Goal: Download file/media

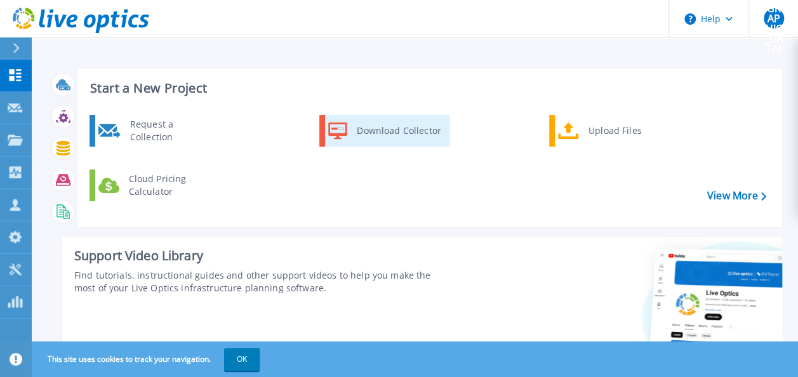
click at [389, 132] on div "Download Collector" at bounding box center [399, 130] width 96 height 25
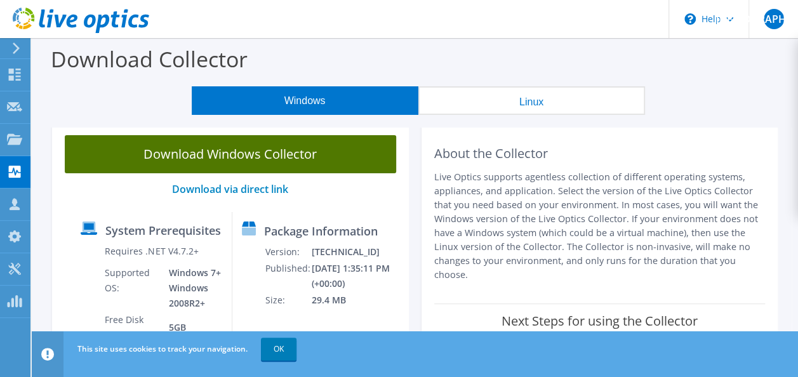
click at [229, 156] on link "Download Windows Collector" at bounding box center [230, 154] width 331 height 38
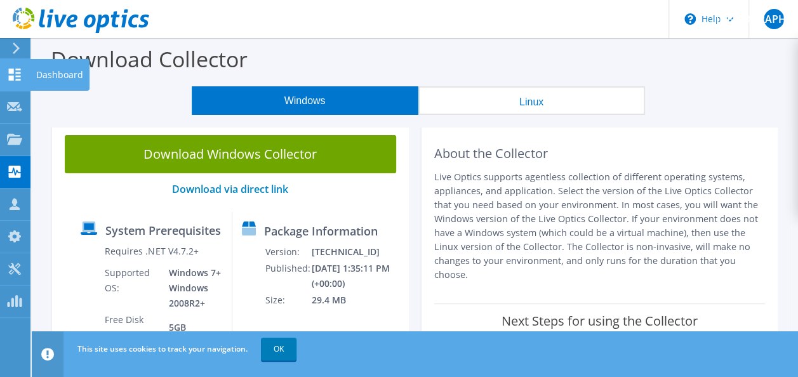
click at [19, 75] on icon at bounding box center [14, 75] width 15 height 12
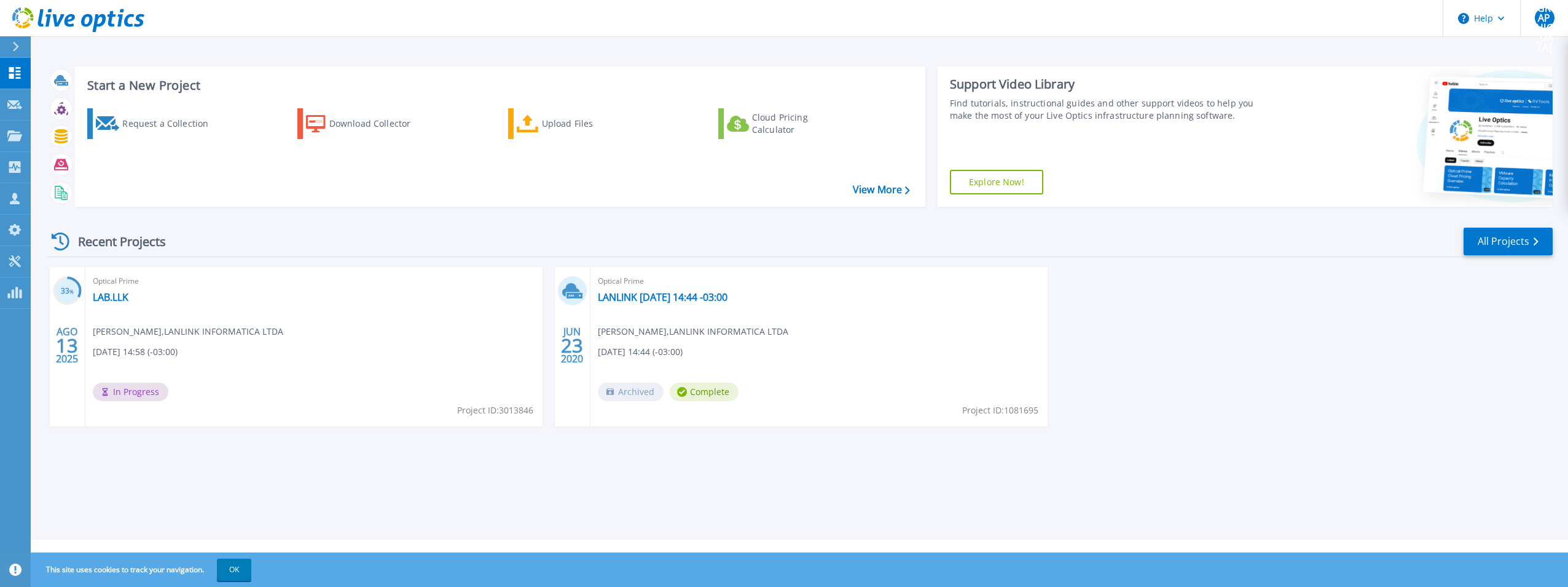
drag, startPoint x: 654, startPoint y: 333, endPoint x: 771, endPoint y: 333, distance: 117.0
click at [771, 333] on div "Optical Prime LANLINK 2020-06-23 14:44 -03:00 Felipe Lopes , LANLINK INFORMATIC…" at bounding box center [819, 347] width 457 height 159
click at [781, 358] on div "33 % AGO 13 2025 Optical Prime LAB.LLK Felipe Araujo De Olive , LANLINK INFORMA…" at bounding box center [796, 359] width 1516 height 184
click at [115, 295] on link "LAB.LLK" at bounding box center [110, 296] width 36 height 13
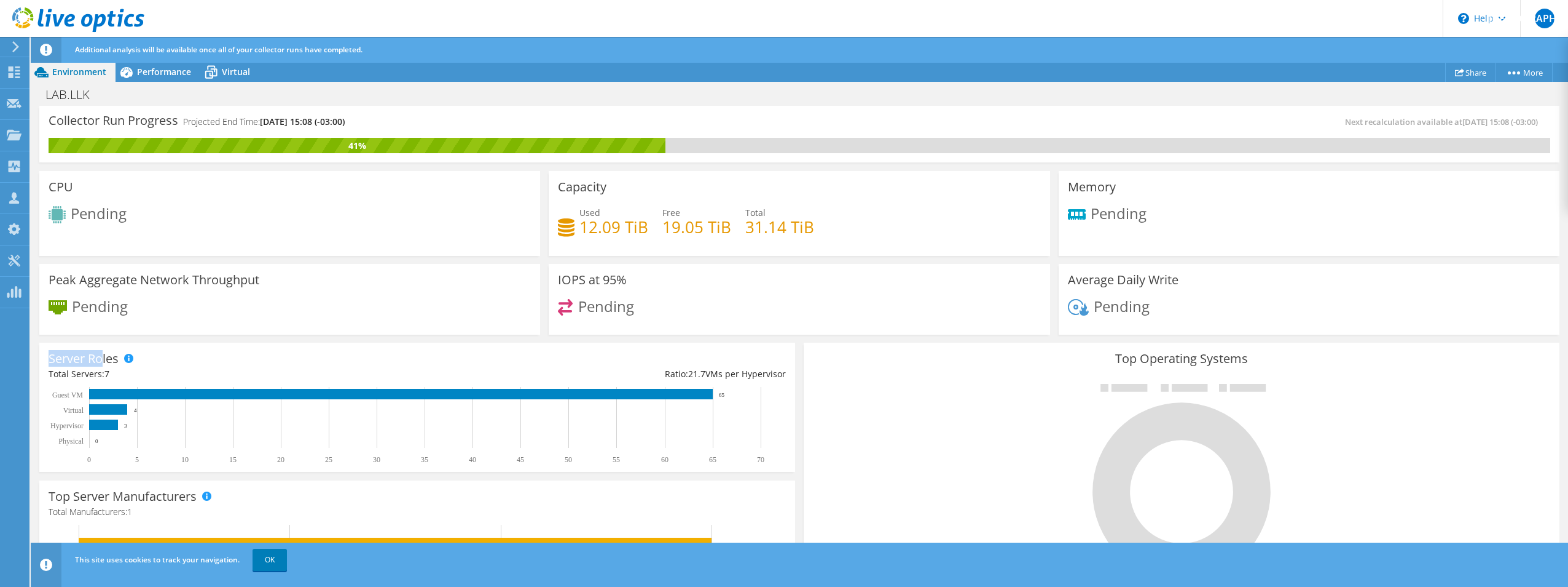
drag, startPoint x: 51, startPoint y: 359, endPoint x: 102, endPoint y: 358, distance: 51.0
click at [102, 358] on h3 "Server Roles" at bounding box center [83, 358] width 70 height 14
drag, startPoint x: 102, startPoint y: 358, endPoint x: 61, endPoint y: 359, distance: 41.0
click at [61, 359] on h3 "Server Roles" at bounding box center [83, 358] width 70 height 14
click at [272, 560] on link "OK" at bounding box center [270, 559] width 35 height 22
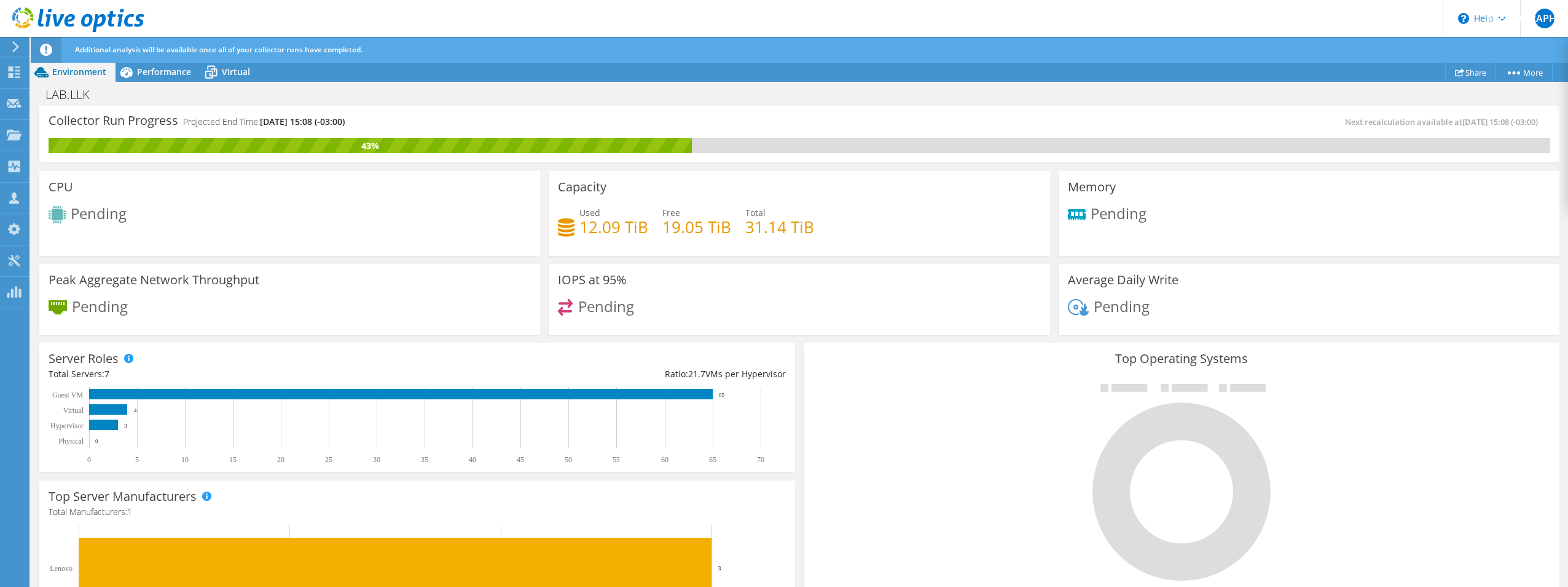
scroll to position [307, 0]
click at [104, 492] on h3 "Top Server Manufacturers" at bounding box center [122, 496] width 148 height 14
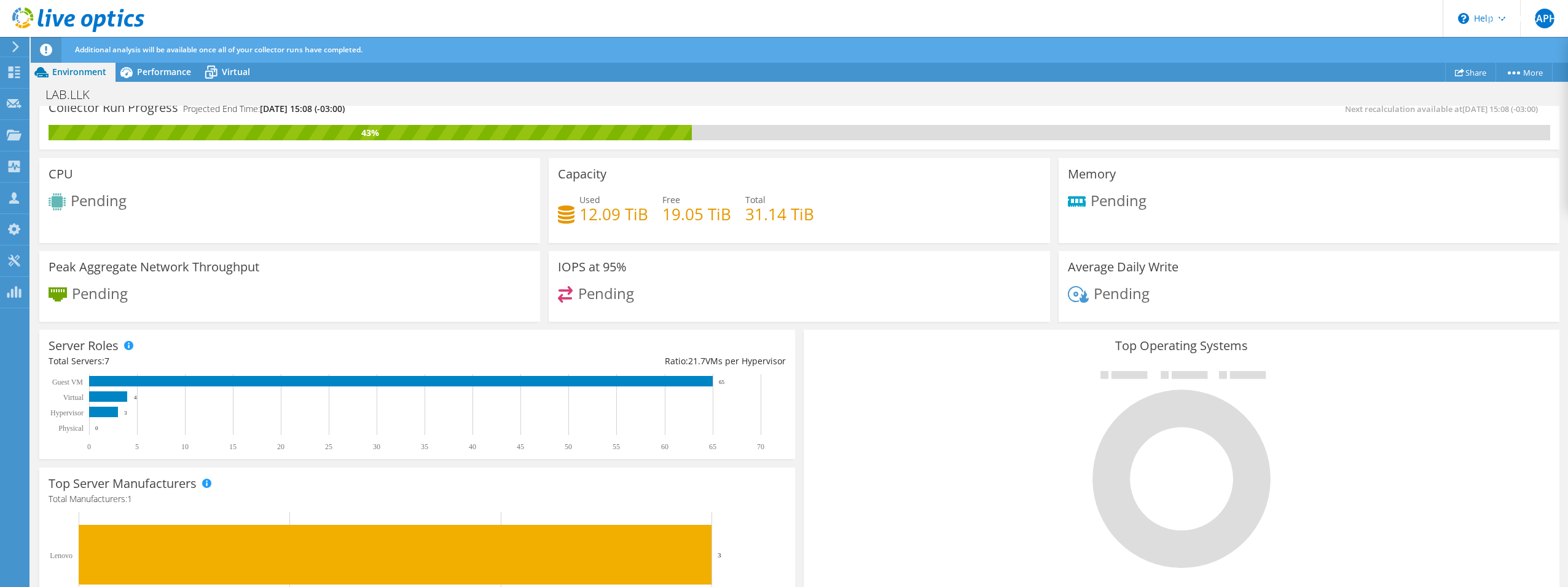
scroll to position [0, 0]
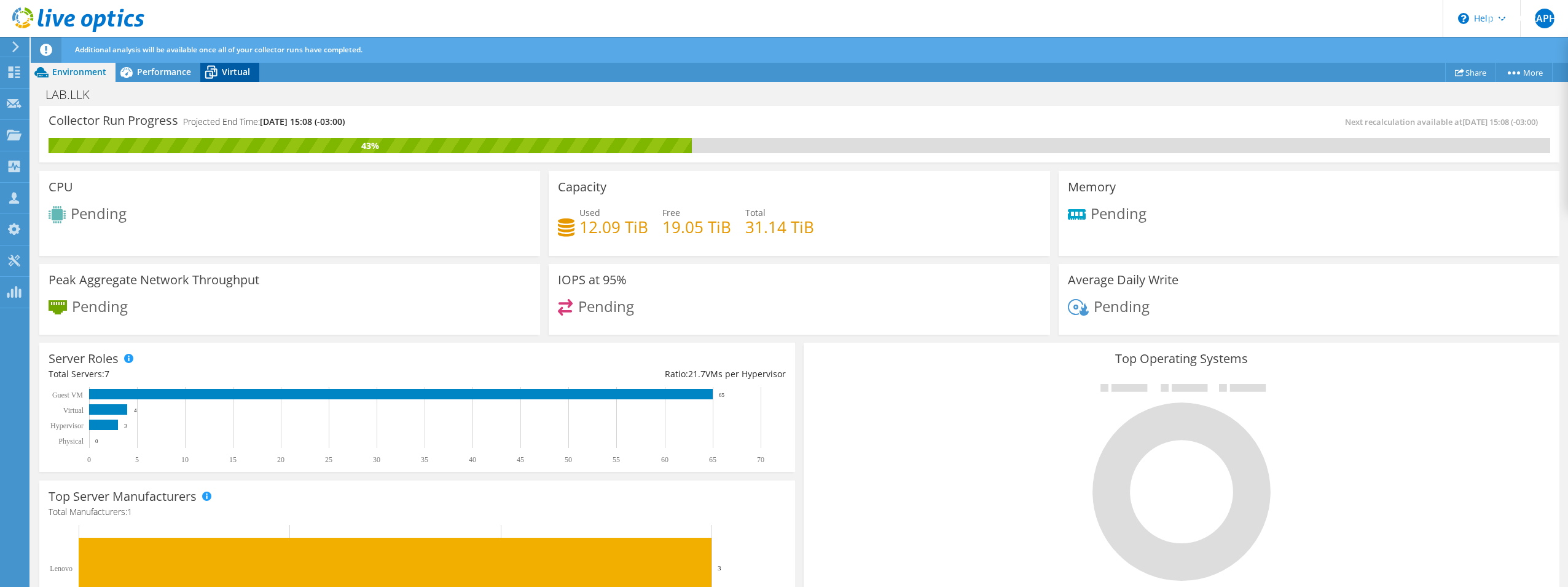
click at [228, 75] on span "Virtual" at bounding box center [235, 72] width 28 height 12
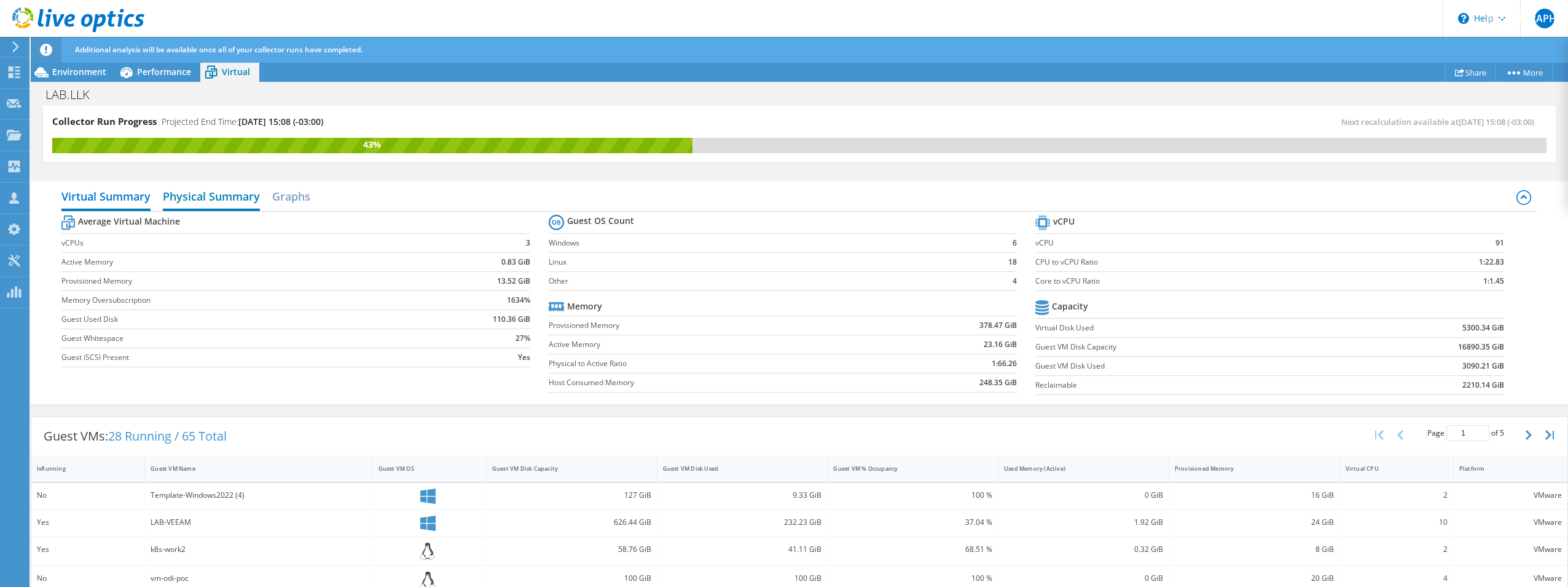
click at [210, 200] on h2 "Physical Summary" at bounding box center [211, 198] width 97 height 27
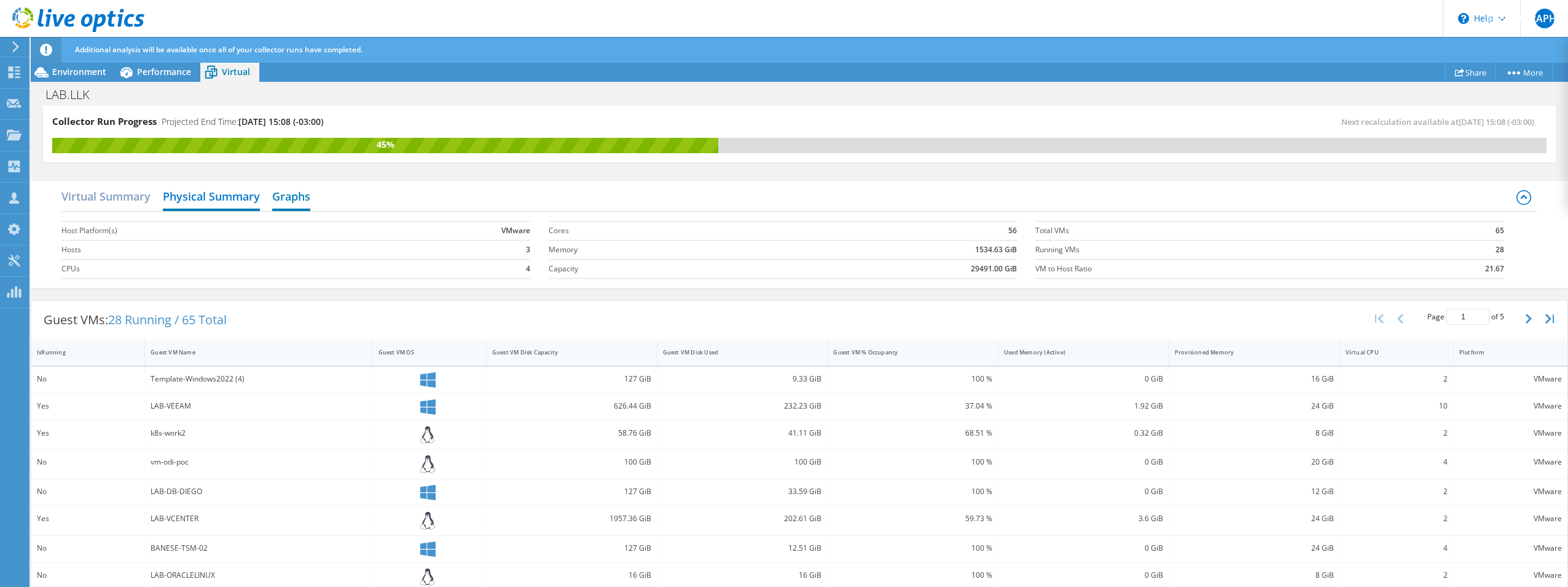
click at [296, 197] on h2 "Graphs" at bounding box center [290, 198] width 38 height 27
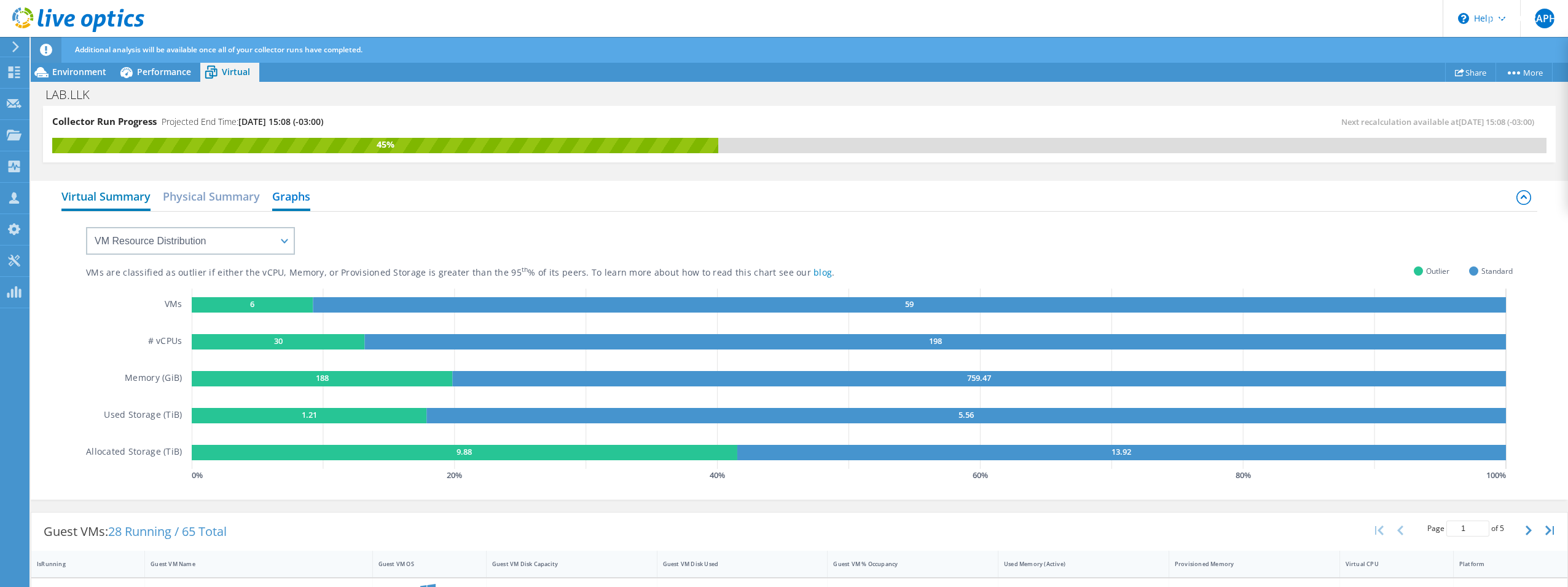
click at [120, 199] on h2 "Virtual Summary" at bounding box center [106, 198] width 89 height 27
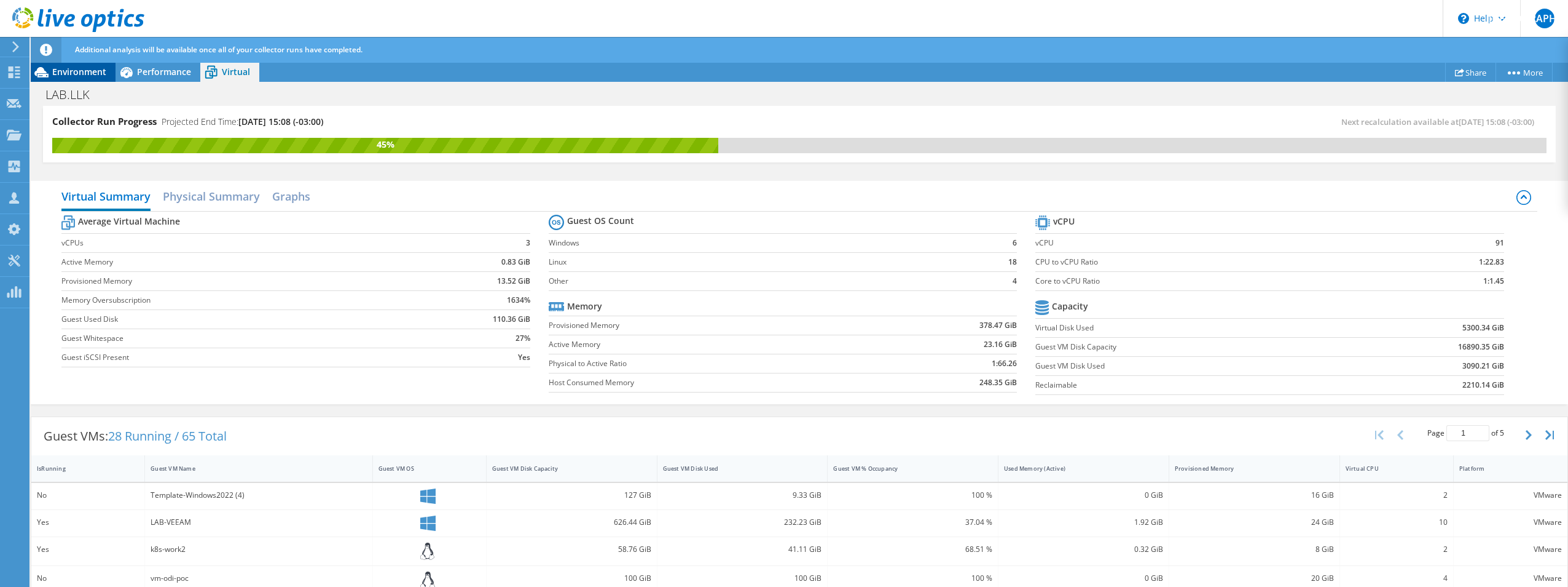
click at [88, 69] on span "Environment" at bounding box center [79, 72] width 54 height 12
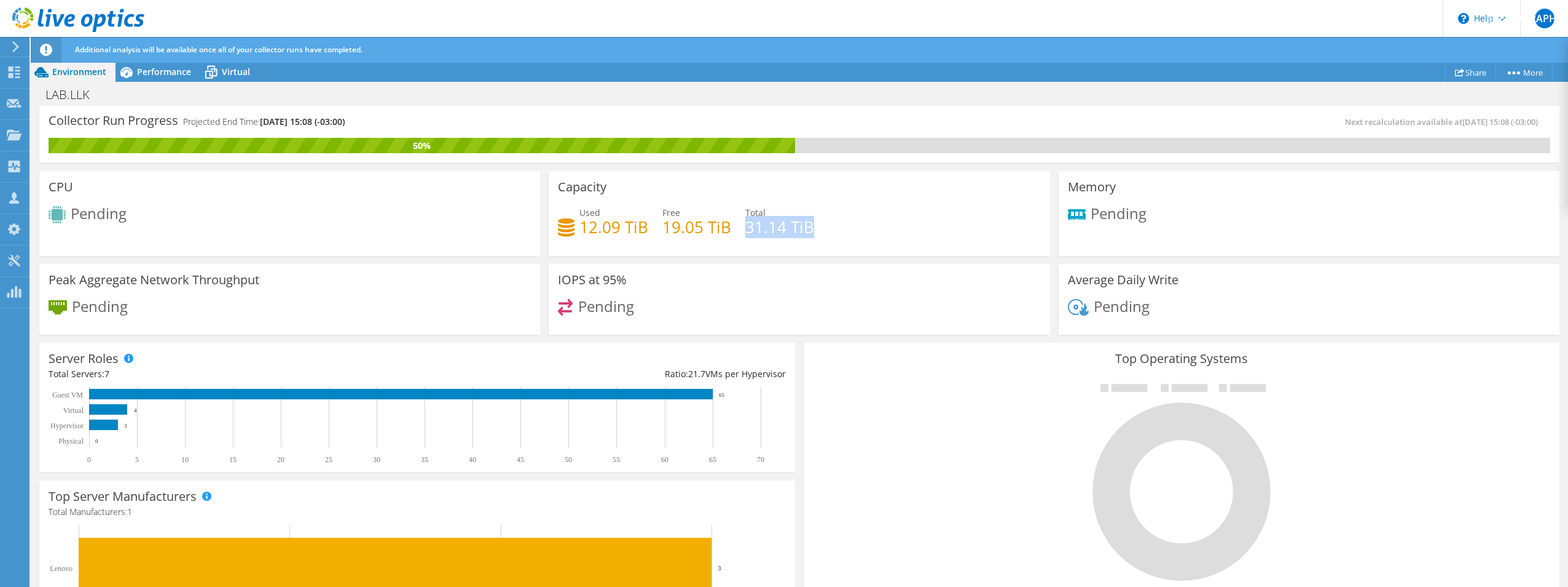
drag, startPoint x: 741, startPoint y: 228, endPoint x: 813, endPoint y: 233, distance: 72.2
click at [813, 233] on div "Used 12.09 TiB Free 19.05 TiB Total 31.14 TiB" at bounding box center [799, 226] width 482 height 40
drag, startPoint x: 813, startPoint y: 233, endPoint x: 809, endPoint y: 227, distance: 7.2
click at [809, 227] on div "Used 12.09 TiB Free 19.05 TiB Total 31.14 TiB" at bounding box center [799, 226] width 482 height 40
drag, startPoint x: 808, startPoint y: 226, endPoint x: 577, endPoint y: 211, distance: 231.5
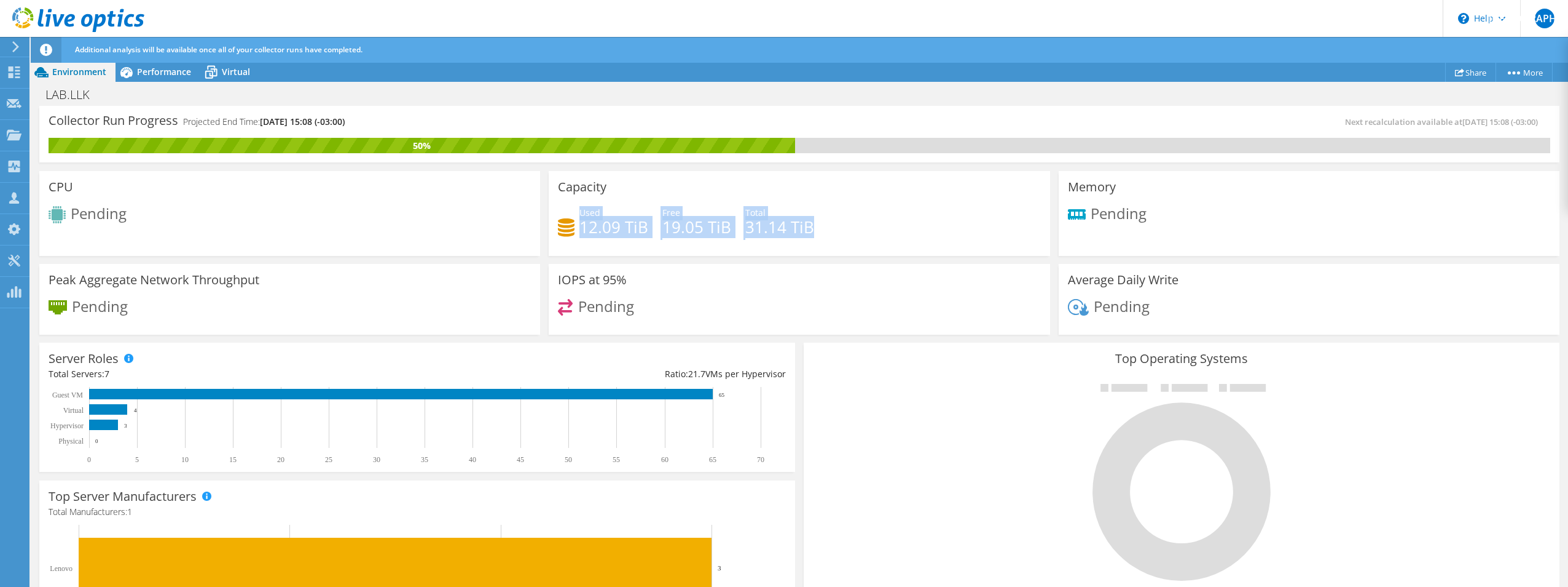
click at [577, 211] on div "Used 12.09 TiB Free 19.05 TiB Total 31.14 TiB" at bounding box center [799, 226] width 482 height 40
click at [263, 122] on span "08/13/2025, 15:08 (-03:00)" at bounding box center [303, 121] width 85 height 12
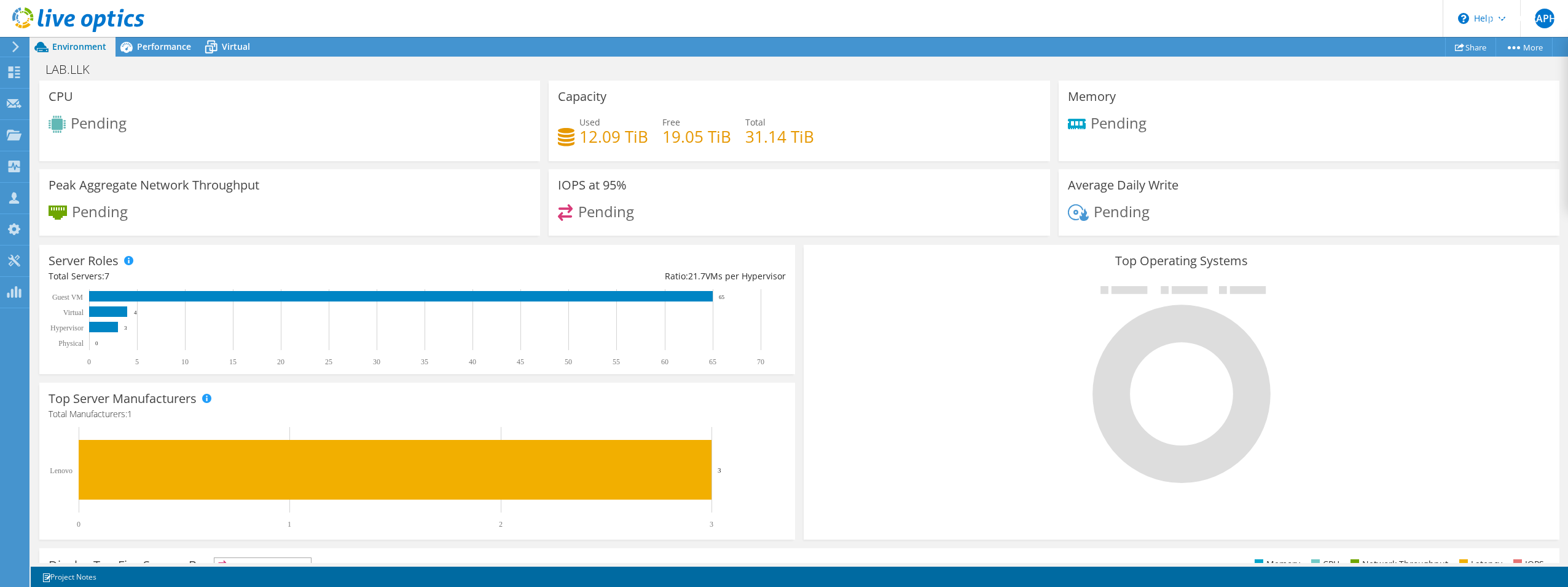
drag, startPoint x: 56, startPoint y: 54, endPoint x: 63, endPoint y: 49, distance: 8.6
click at [56, 54] on div "Environment" at bounding box center [74, 46] width 85 height 19
click at [69, 45] on span "Environment" at bounding box center [79, 46] width 54 height 12
click at [19, 76] on icon at bounding box center [14, 73] width 15 height 12
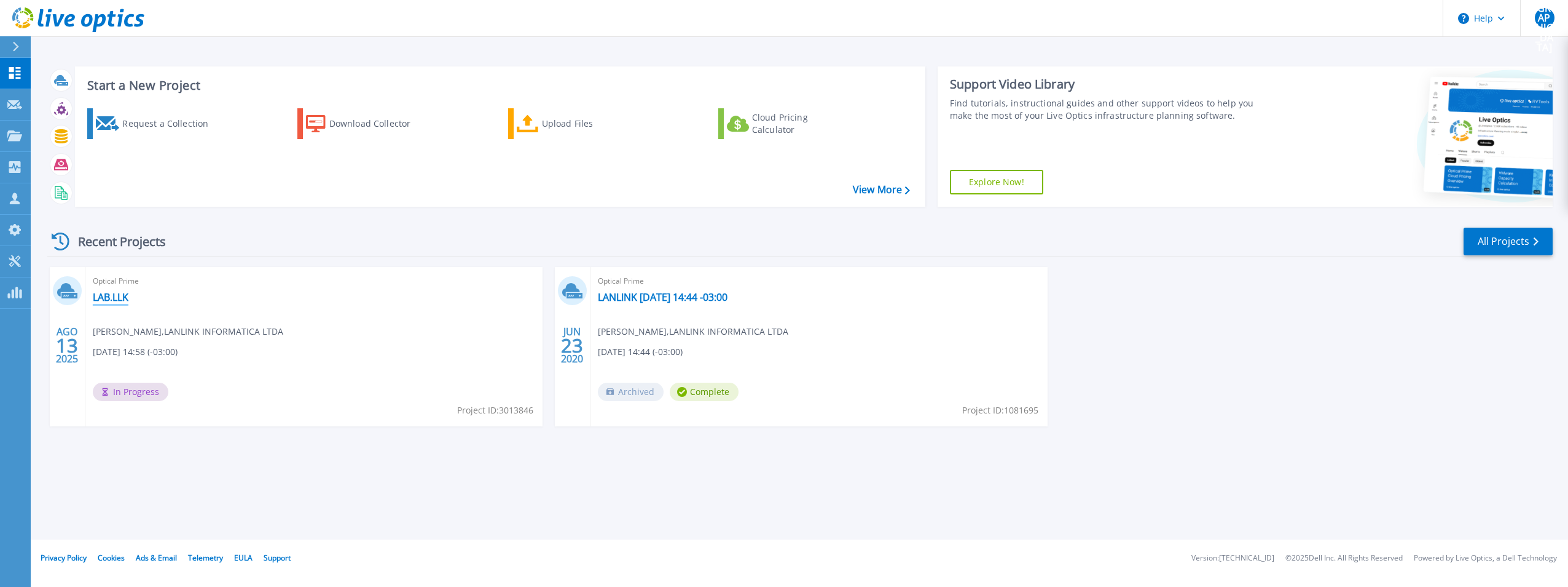
click at [110, 297] on link "LAB.LLK" at bounding box center [110, 296] width 36 height 13
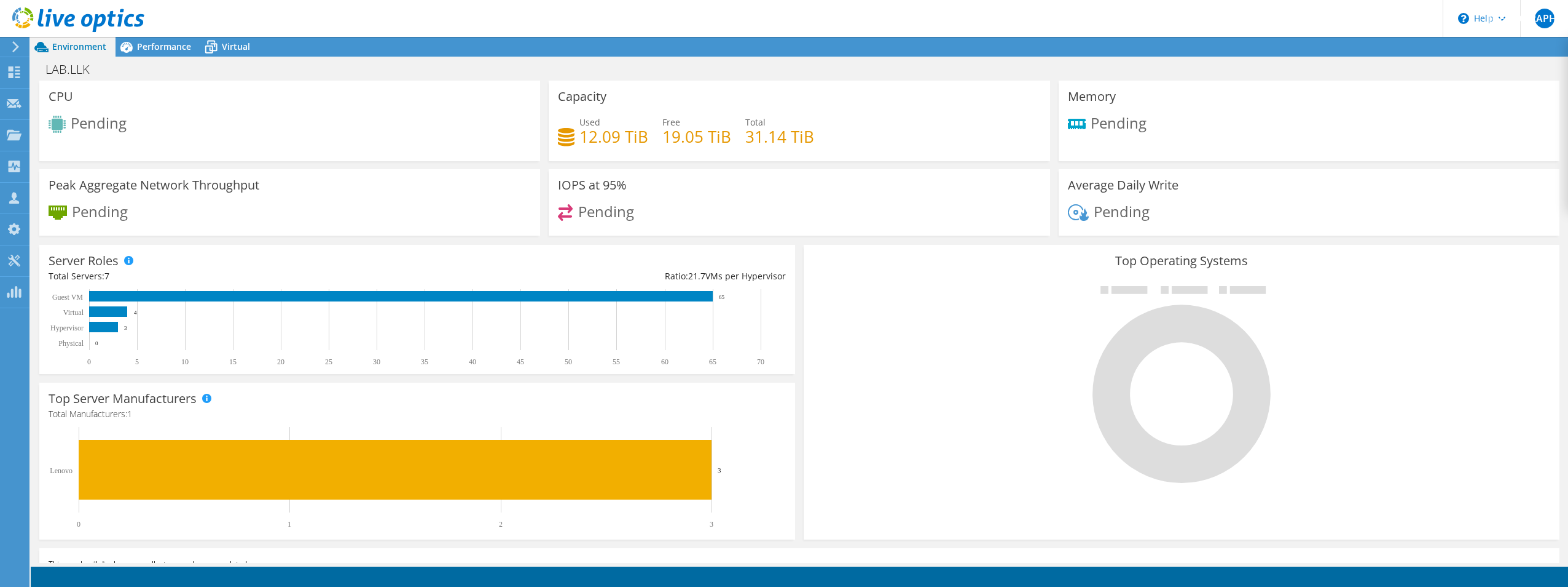
scroll to position [26, 0]
